Goal: Check status: Check status

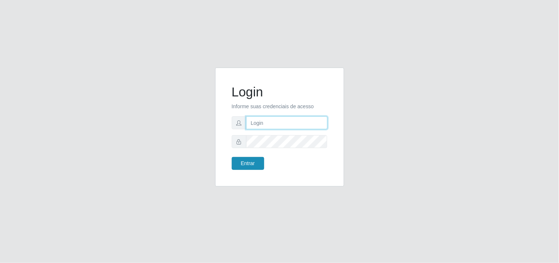
type input "[EMAIL_ADDRESS][DOMAIN_NAME]"
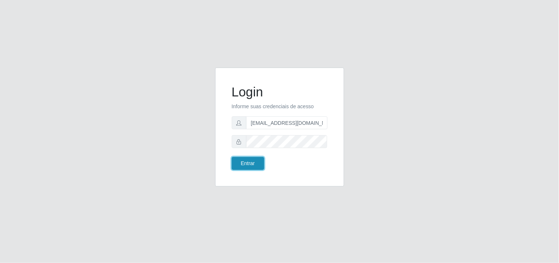
click at [257, 163] on button "Entrar" at bounding box center [248, 163] width 32 height 13
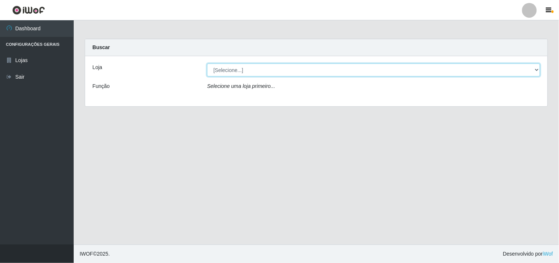
click at [537, 71] on select "[Selecione...] Hiper Queiroz - [GEOGRAPHIC_DATA]" at bounding box center [373, 69] width 333 height 13
select select "514"
click at [207, 63] on select "[Selecione...] Hiper Queiroz - [GEOGRAPHIC_DATA]" at bounding box center [373, 69] width 333 height 13
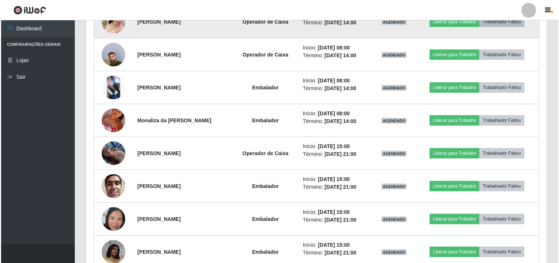
scroll to position [277, 0]
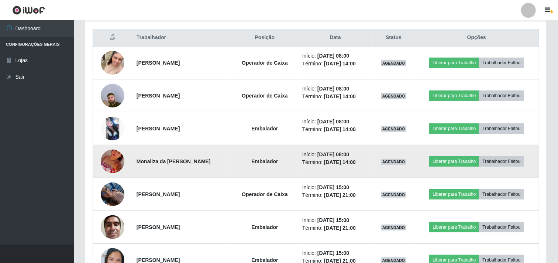
click at [112, 163] on img at bounding box center [113, 161] width 24 height 42
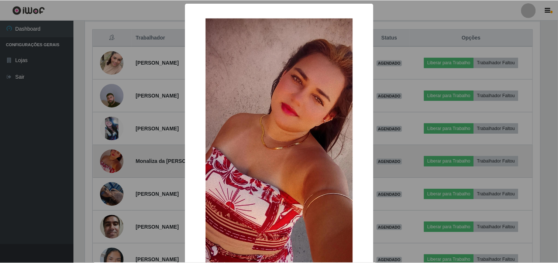
scroll to position [153, 456]
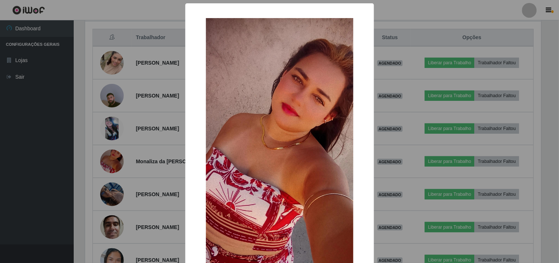
click at [0, 148] on div "× OK Cancel" at bounding box center [279, 131] width 559 height 263
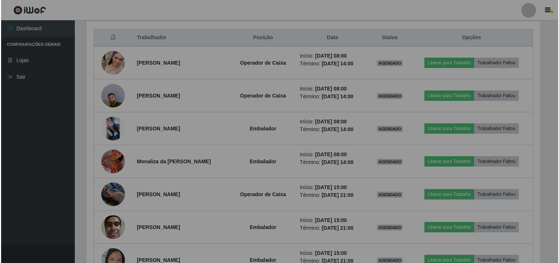
scroll to position [153, 461]
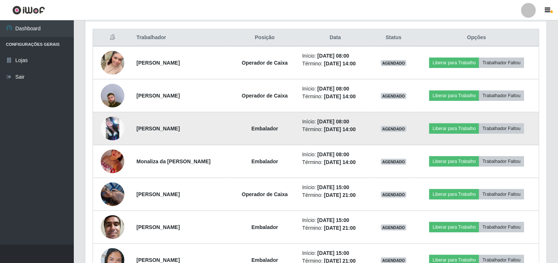
click at [110, 128] on img at bounding box center [113, 129] width 24 height 24
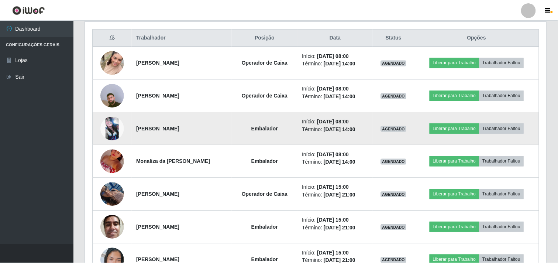
scroll to position [153, 456]
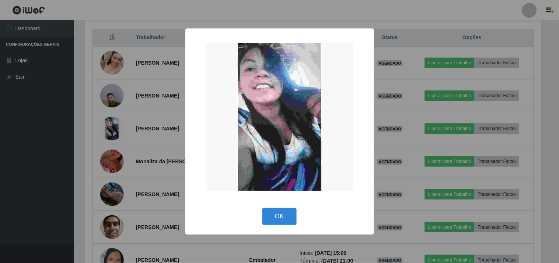
click at [30, 130] on div "× OK Cancel" at bounding box center [279, 131] width 559 height 263
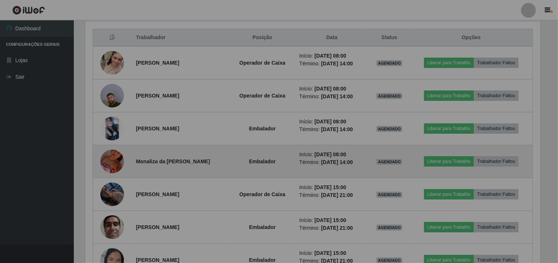
scroll to position [153, 461]
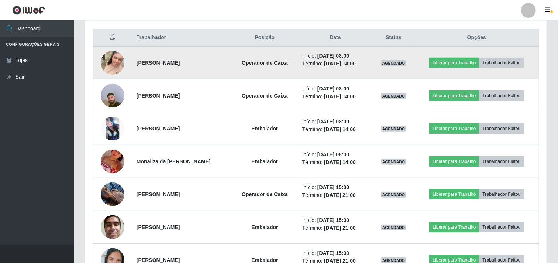
click at [112, 66] on img at bounding box center [113, 63] width 24 height 42
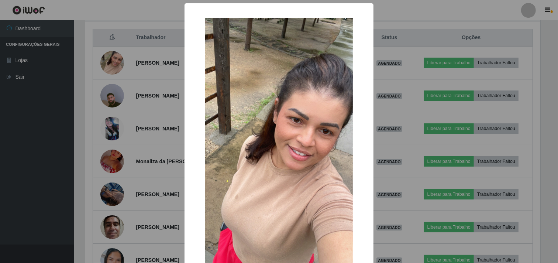
scroll to position [153, 456]
click at [52, 115] on div "× OK Cancel" at bounding box center [279, 131] width 559 height 263
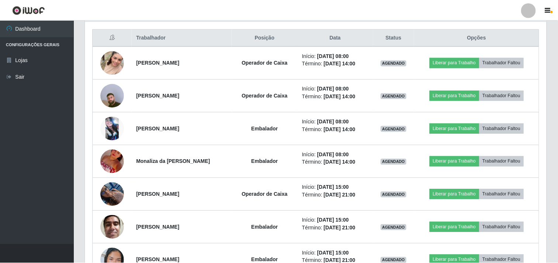
scroll to position [153, 461]
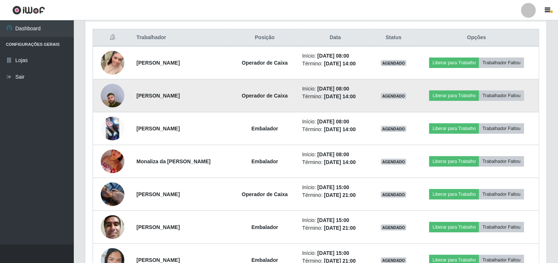
click at [109, 97] on img at bounding box center [113, 95] width 24 height 42
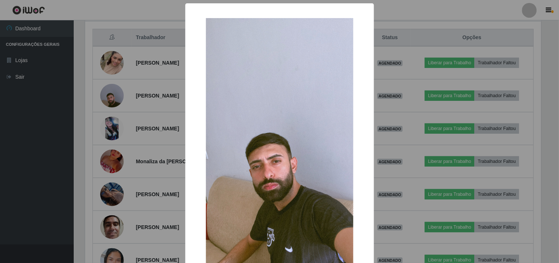
click at [32, 119] on div "× OK Cancel" at bounding box center [279, 131] width 559 height 263
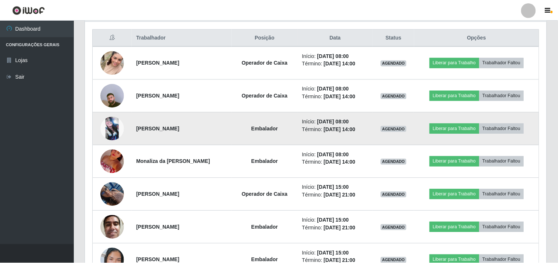
scroll to position [153, 461]
